Goal: Information Seeking & Learning: Learn about a topic

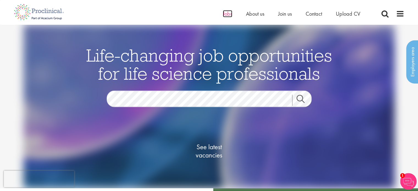
click at [229, 13] on span "Jobs" at bounding box center [227, 13] width 9 height 7
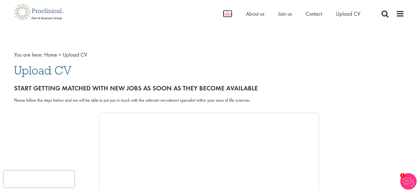
click at [224, 13] on span "Jobs" at bounding box center [227, 13] width 9 height 7
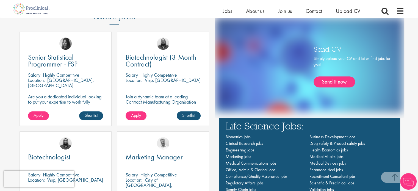
scroll to position [357, 0]
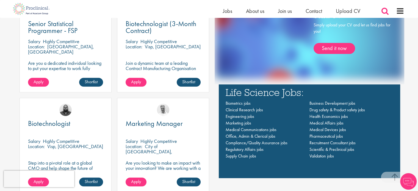
click at [385, 13] on span at bounding box center [385, 11] width 8 height 8
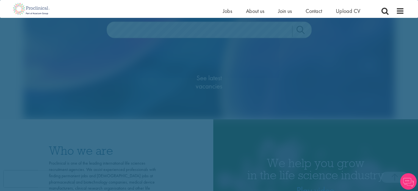
scroll to position [0, 0]
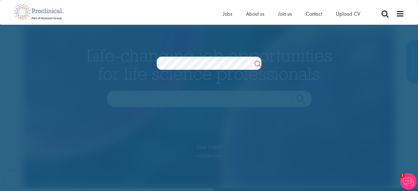
click at [259, 64] on link "Search" at bounding box center [257, 64] width 7 height 11
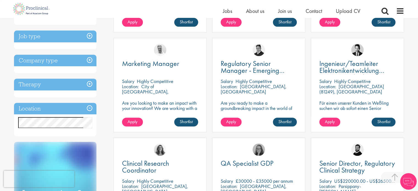
scroll to position [247, 0]
